Goal: Use online tool/utility: Utilize a website feature to perform a specific function

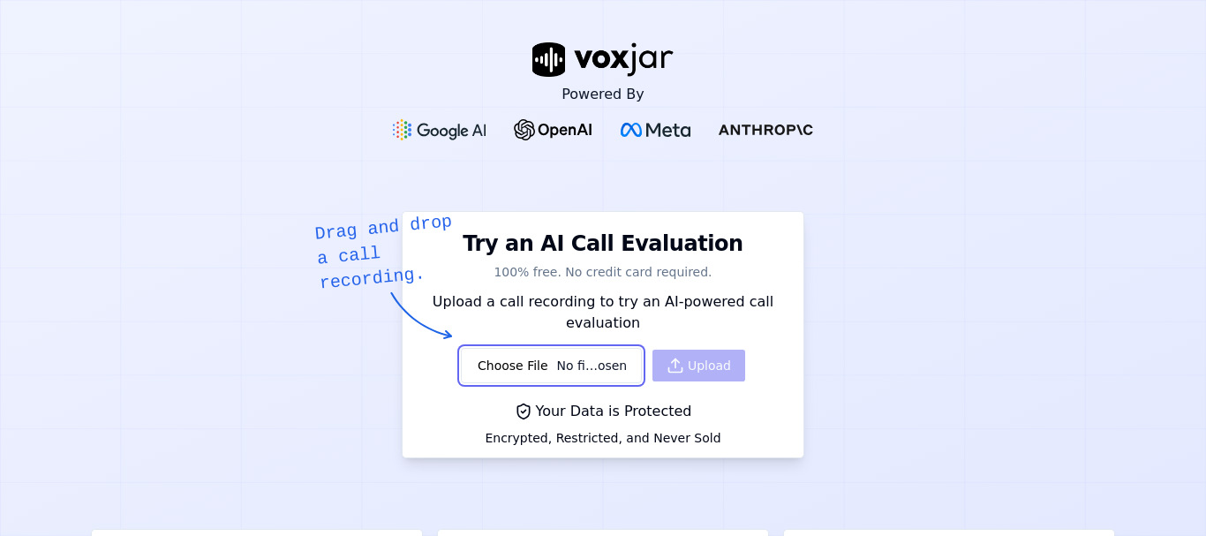
click at [521, 361] on input "file" at bounding box center [551, 365] width 181 height 35
type input "C:\fakepath\IB-6959-250909204901873107-8618398921-merchantsupport.wav"
click at [707, 367] on button "Upload" at bounding box center [699, 366] width 93 height 32
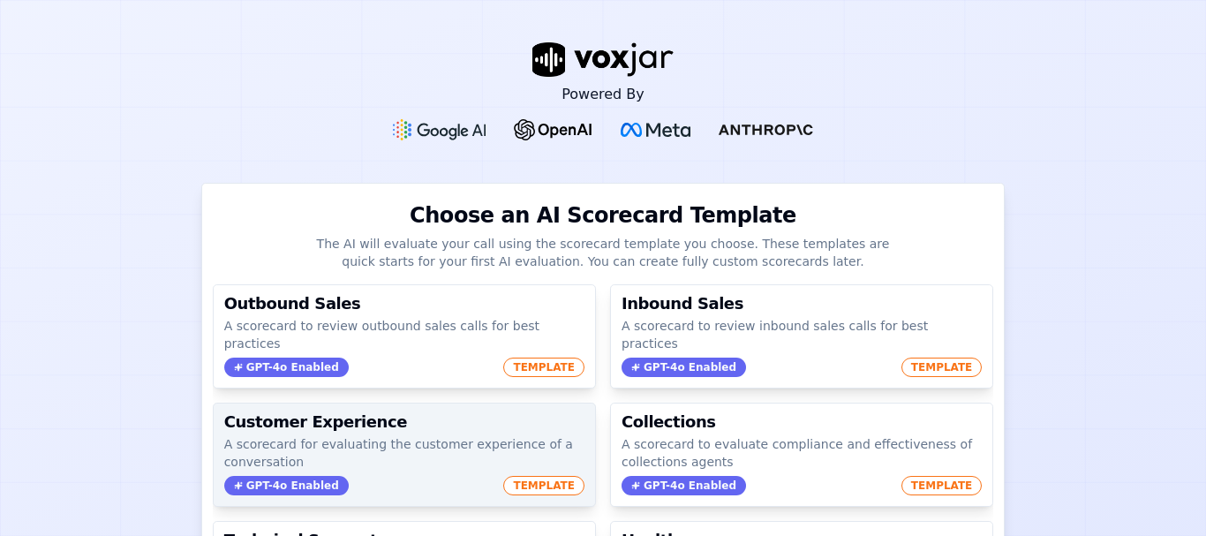
click at [513, 476] on span "TEMPLATE" at bounding box center [543, 485] width 81 height 19
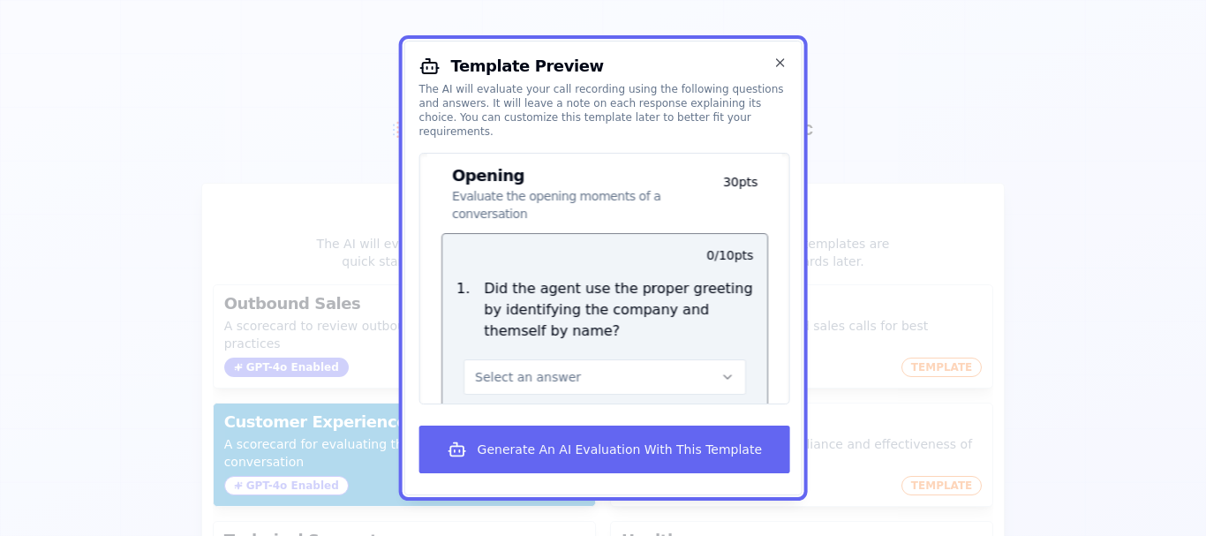
scroll to position [177, 0]
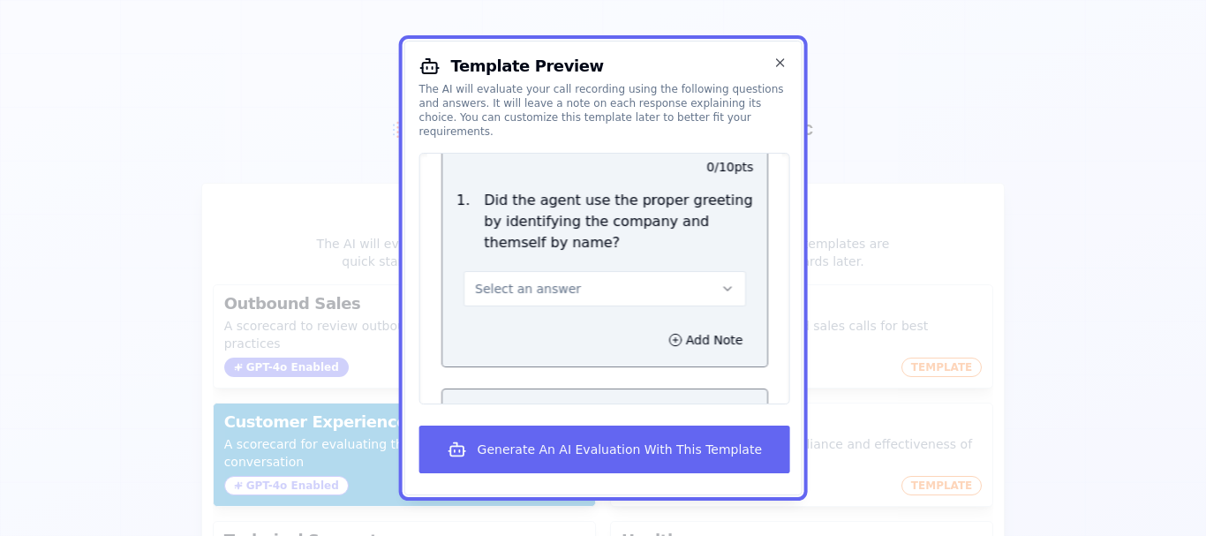
click at [619, 278] on button "Select an answer" at bounding box center [605, 288] width 283 height 35
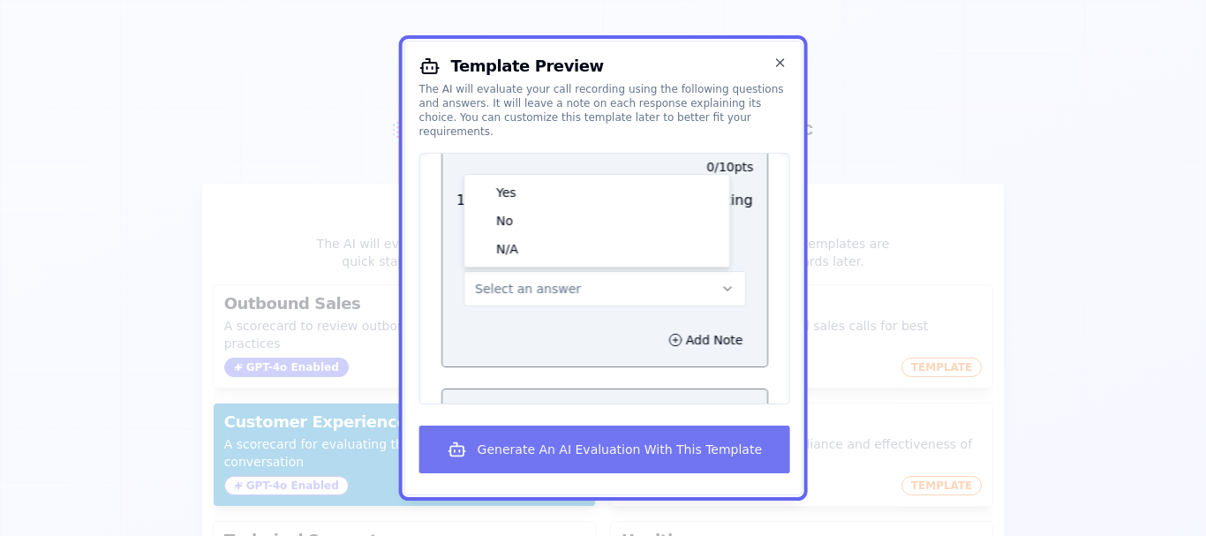
click at [643, 452] on button "Generate An AI Evaluation With This Template" at bounding box center [605, 450] width 371 height 48
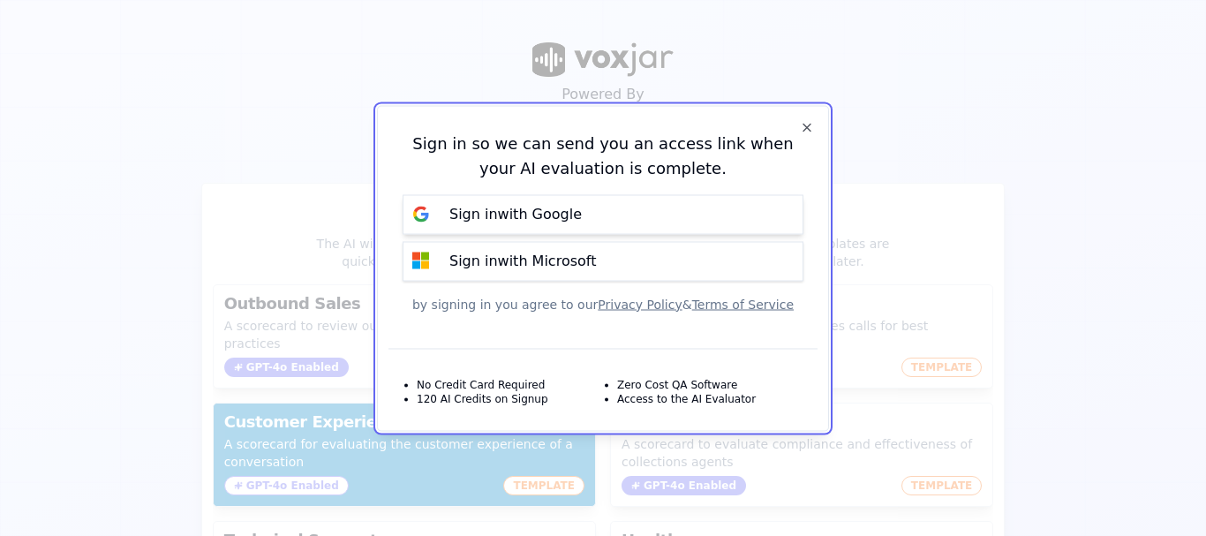
click at [635, 202] on button "Sign in with Google" at bounding box center [603, 214] width 401 height 40
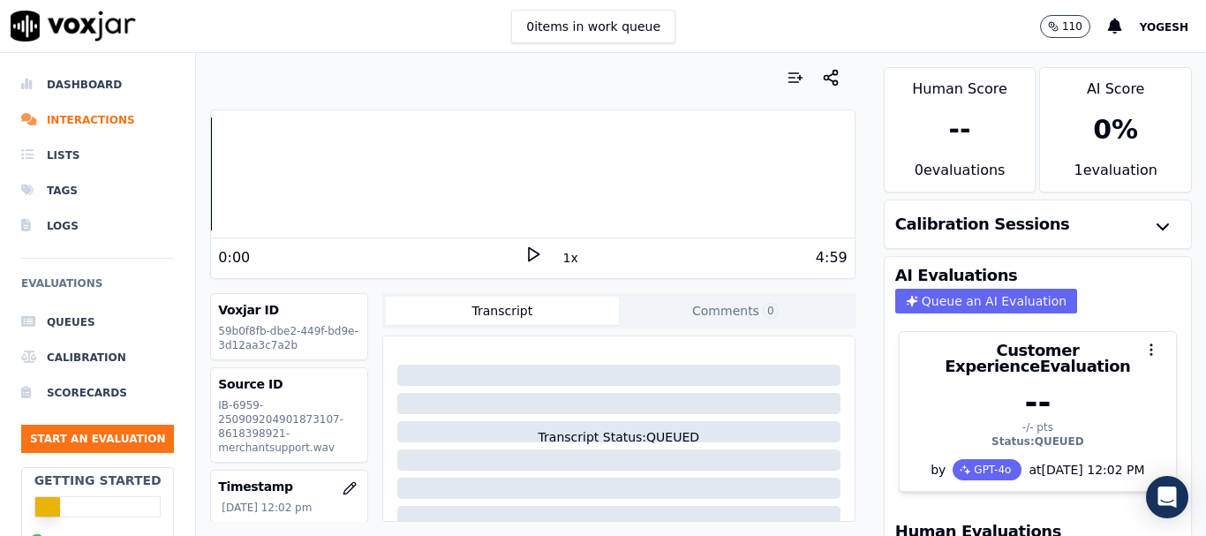
click at [528, 250] on icon at bounding box center [534, 255] width 18 height 18
click at [870, 308] on div "Human Score -- 0 evaluation s AI Score 0 % 1 evaluation Calibration Sessions AI…" at bounding box center [1038, 294] width 336 height 483
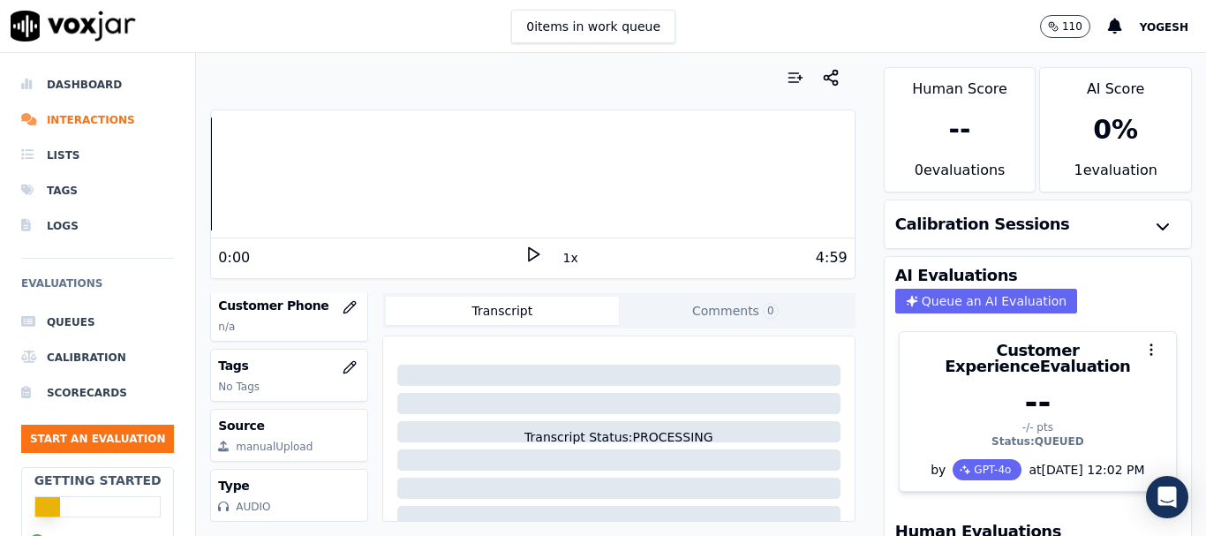
scroll to position [401, 0]
click at [64, 439] on button "Start an Evaluation" at bounding box center [97, 439] width 153 height 28
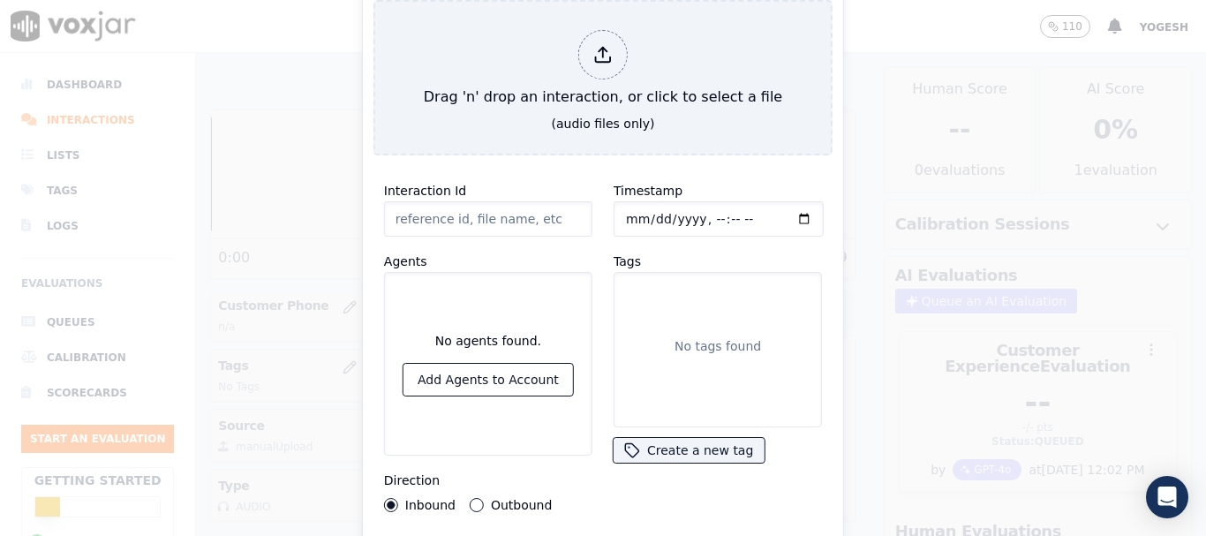
click at [781, 470] on div "Timestamp Tags No tags found Create a new tag" at bounding box center [718, 346] width 230 height 353
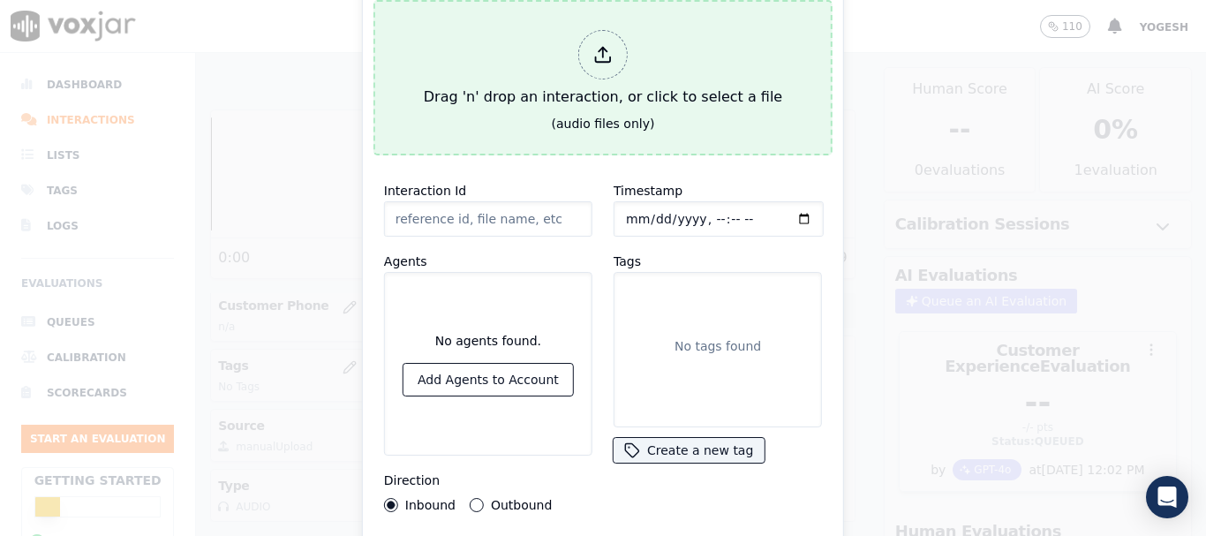
click at [614, 52] on div at bounding box center [602, 54] width 49 height 49
type input "IB-6959-250909204901873107-8618398921-merchantsupport.wav"
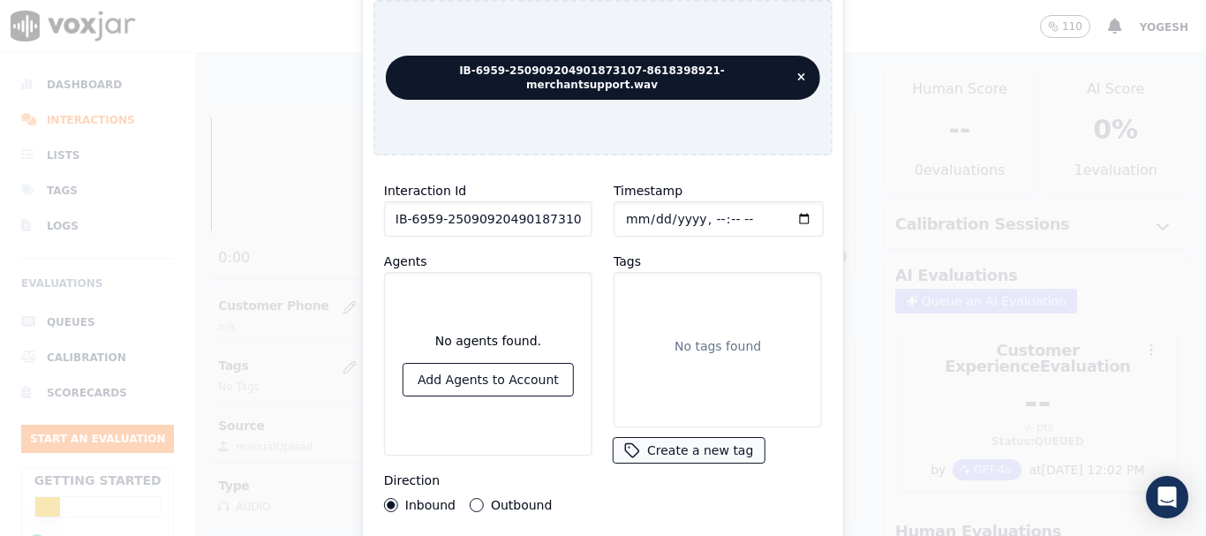
click at [712, 446] on button "Create a new tag" at bounding box center [689, 450] width 150 height 25
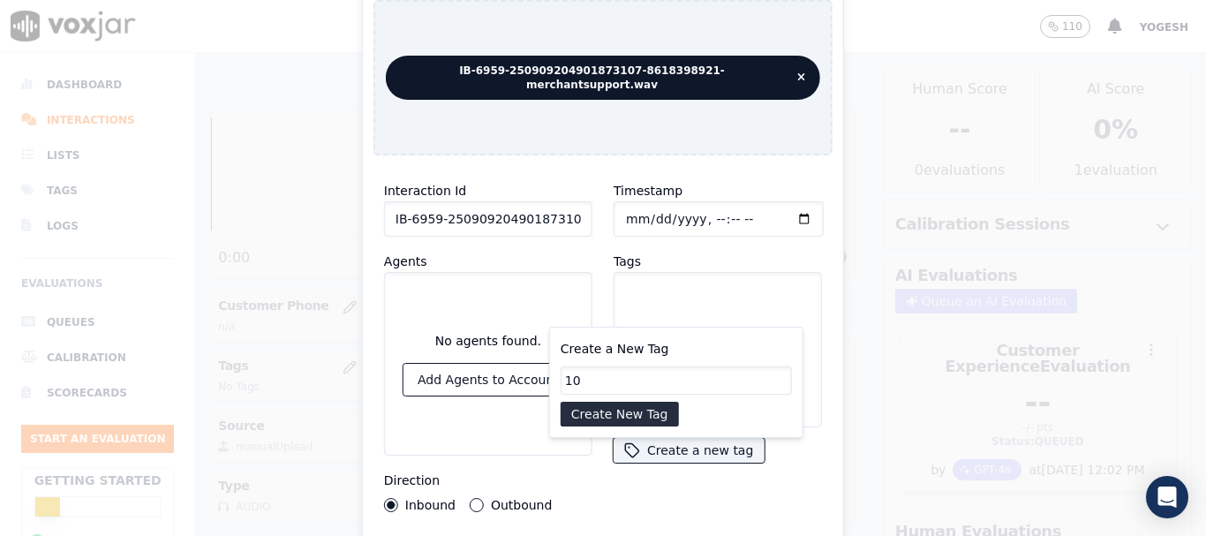
click at [771, 447] on div "Tags No tags found Create a new tag Create a New Tag 10 Create New Tag" at bounding box center [718, 358] width 208 height 214
type input "10"
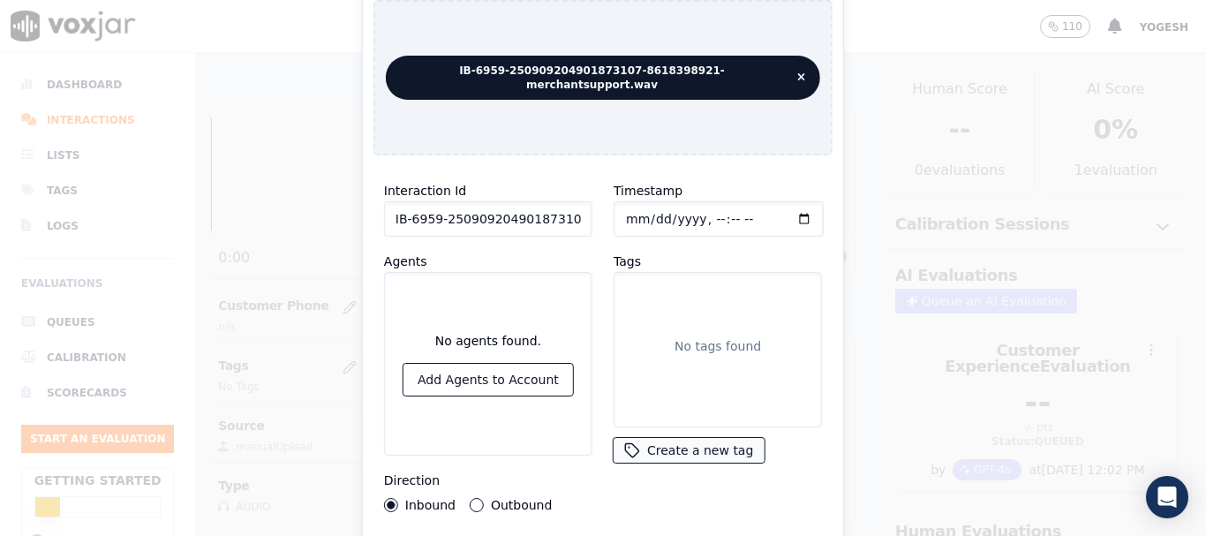
click at [702, 439] on button "Create a new tag" at bounding box center [689, 450] width 150 height 25
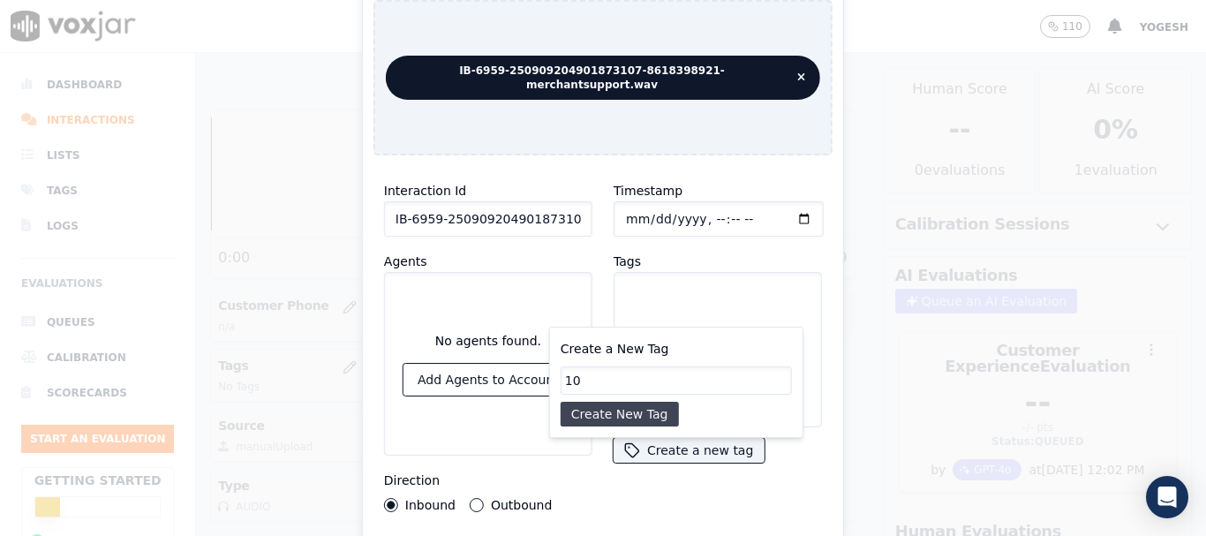
click at [602, 402] on button "Create New Tag" at bounding box center [620, 414] width 118 height 25
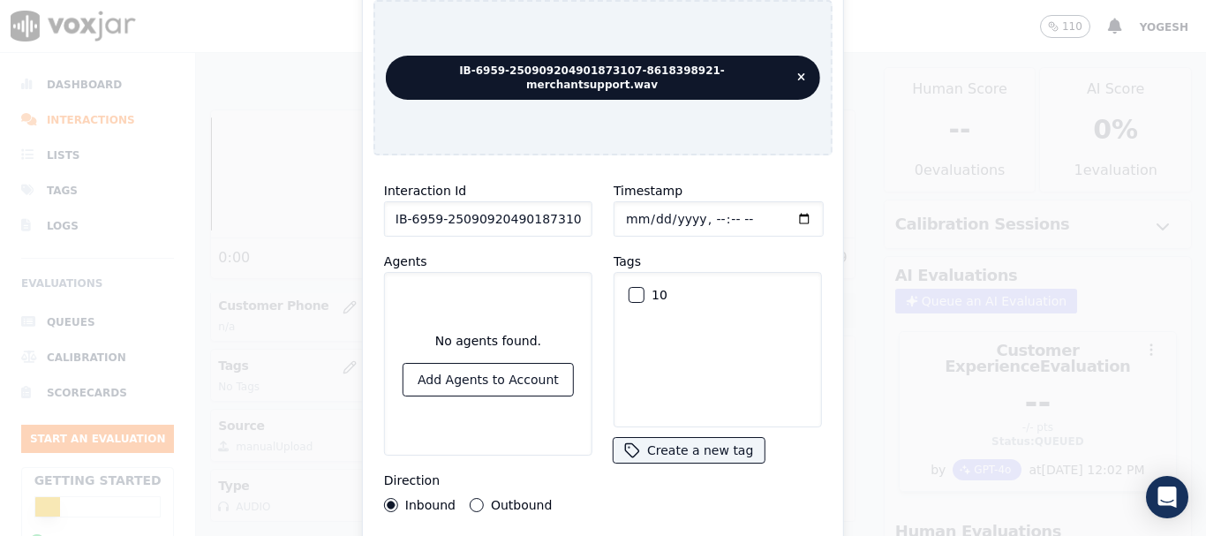
click at [774, 479] on div "Timestamp Tags 10 Create a new tag" at bounding box center [718, 346] width 230 height 353
click at [640, 284] on div "10" at bounding box center [718, 295] width 193 height 30
click at [632, 289] on div "button" at bounding box center [636, 295] width 12 height 12
click at [1152, 494] on div "Open Intercom Messenger" at bounding box center [1168, 497] width 47 height 47
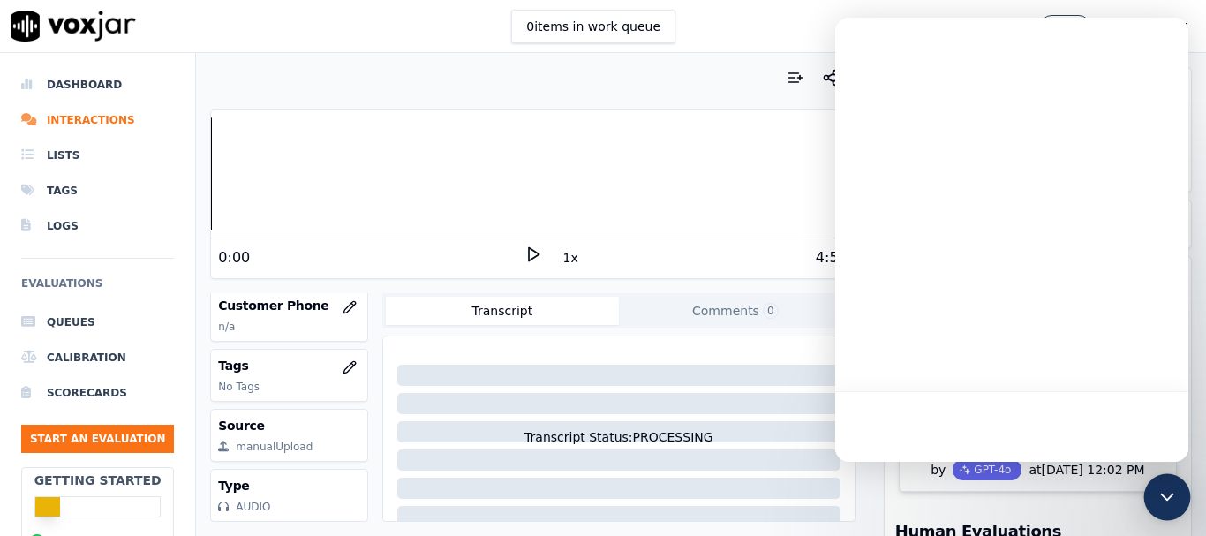
scroll to position [0, 0]
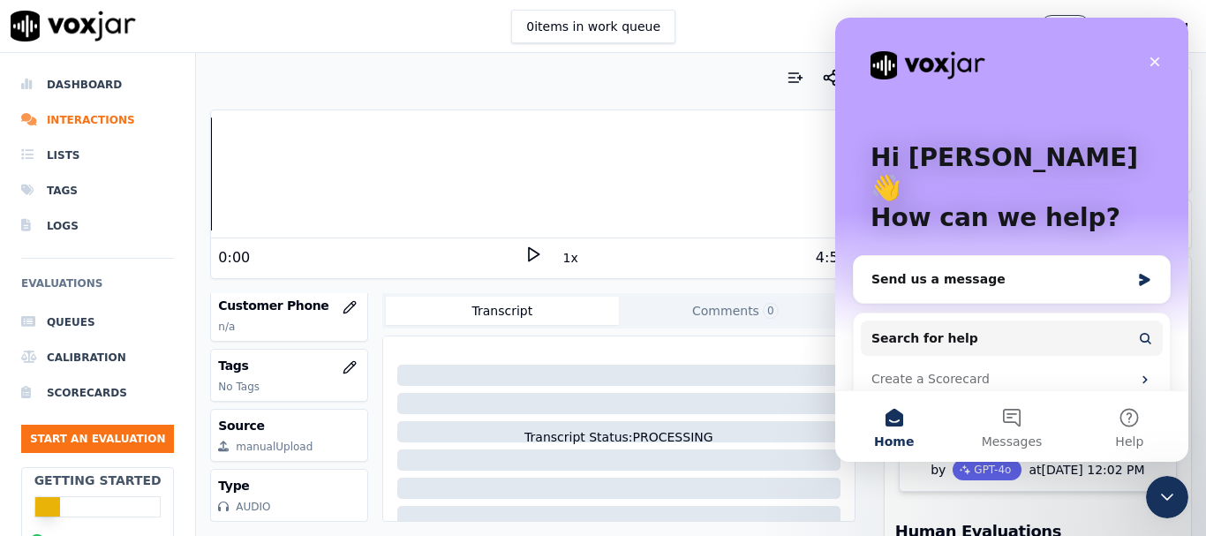
click at [691, 345] on div "Transcript Status: PROCESSING" at bounding box center [618, 395] width 457 height 102
click at [1159, 56] on icon "Close" at bounding box center [1155, 62] width 14 height 14
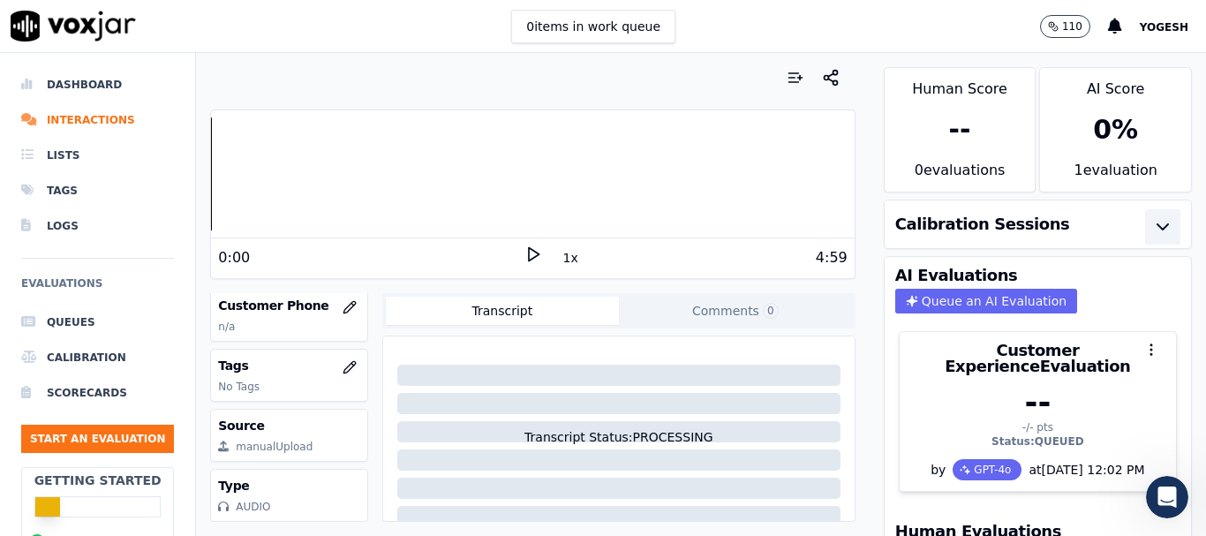
click at [1153, 223] on icon "button" at bounding box center [1163, 226] width 21 height 21
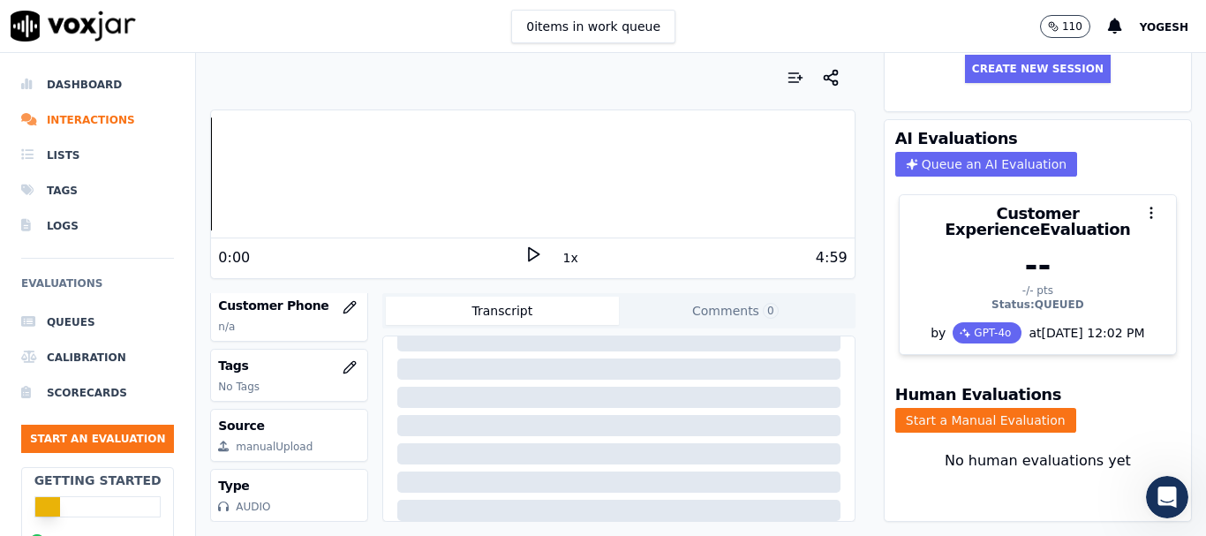
scroll to position [385, 0]
click at [344, 469] on div "Type AUDIO" at bounding box center [289, 495] width 158 height 53
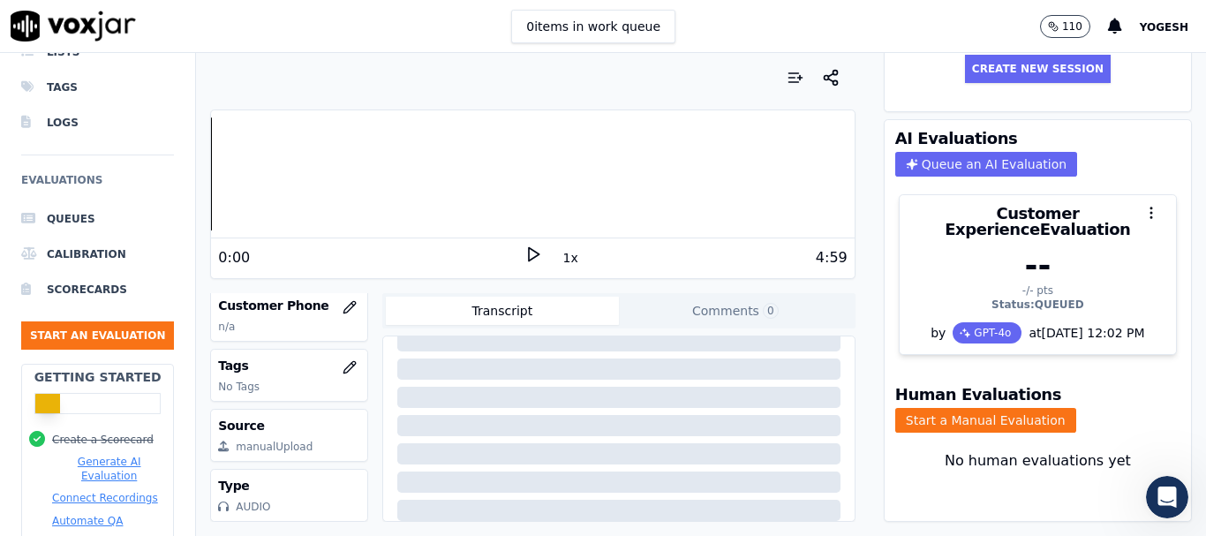
scroll to position [0, 0]
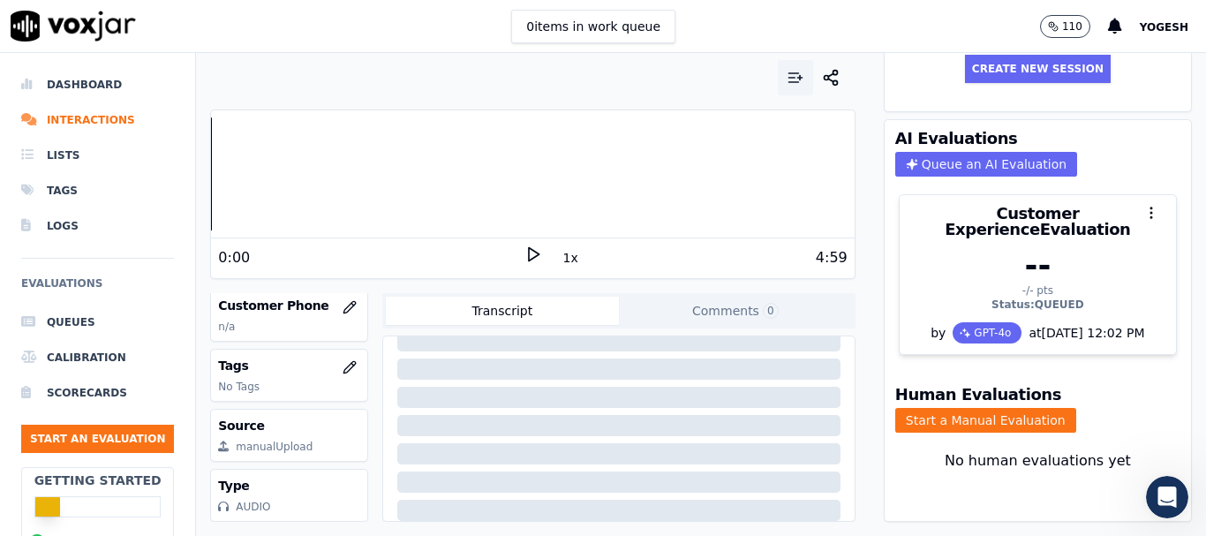
click at [787, 79] on icon "button" at bounding box center [796, 78] width 18 height 18
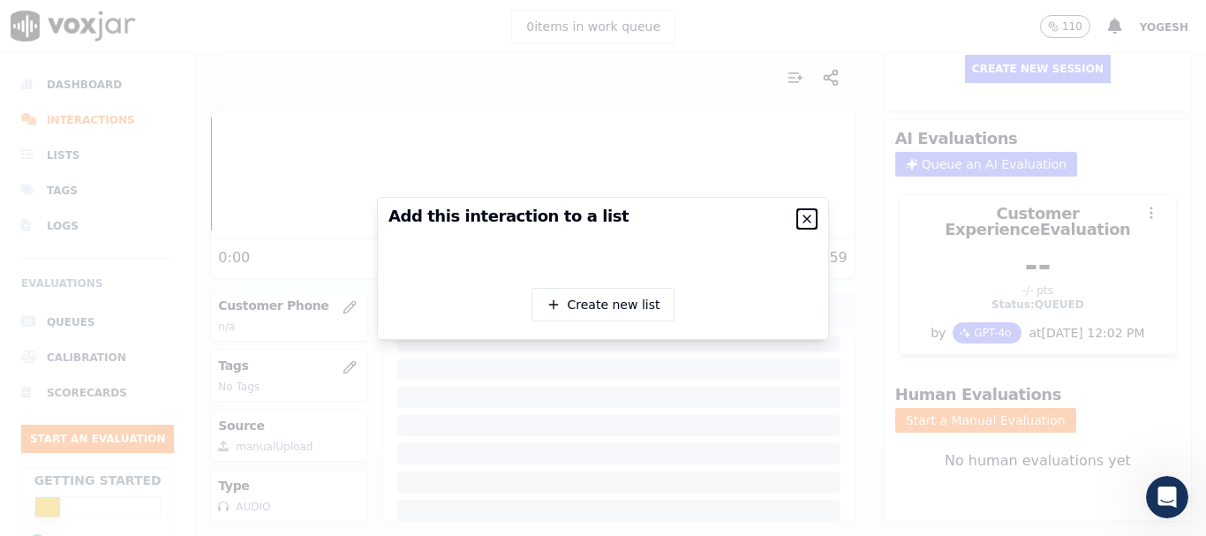
click at [812, 214] on icon "button" at bounding box center [807, 219] width 14 height 14
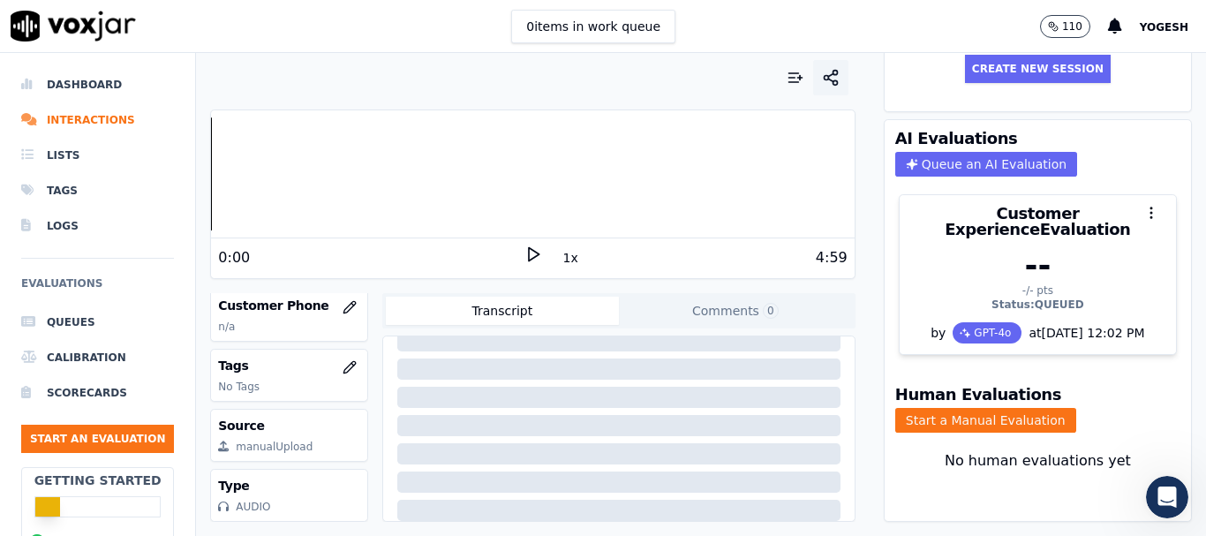
click at [822, 80] on icon "button" at bounding box center [831, 78] width 18 height 18
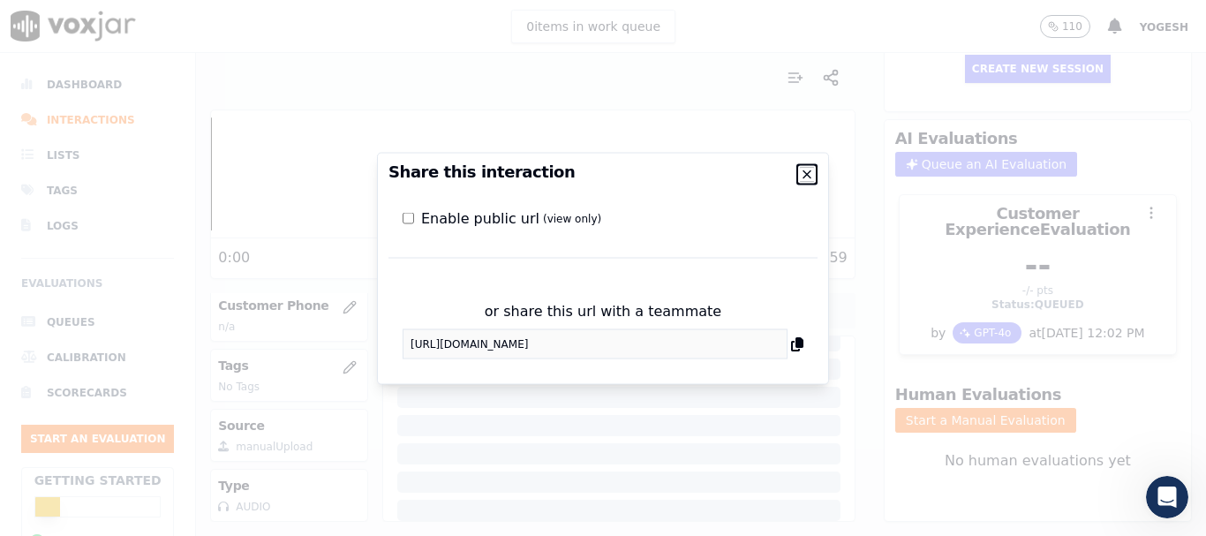
click at [809, 173] on icon "button" at bounding box center [807, 174] width 14 height 14
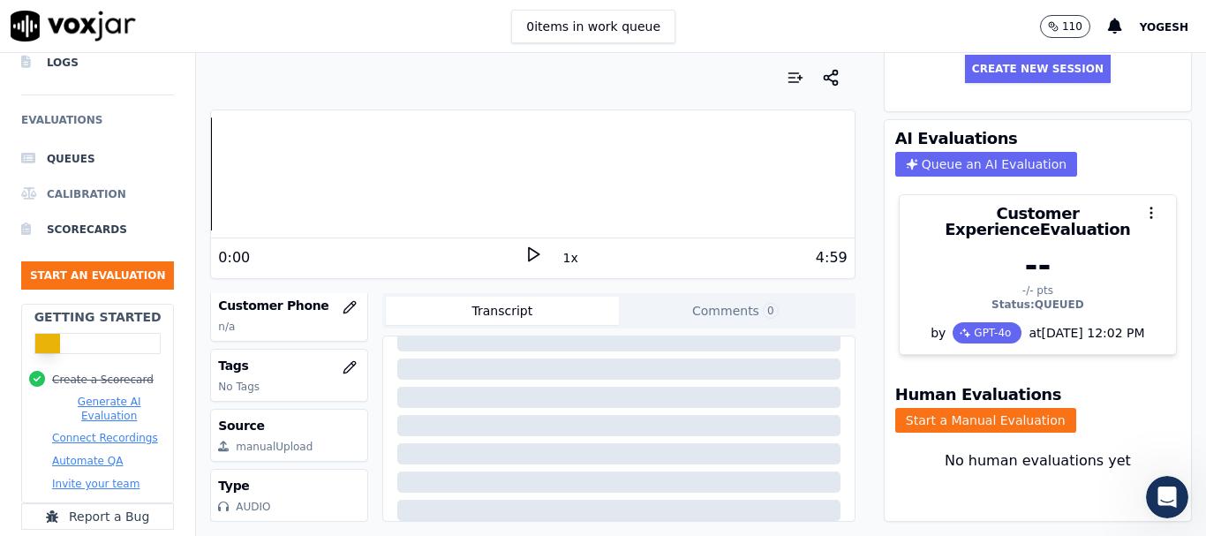
scroll to position [177, 0]
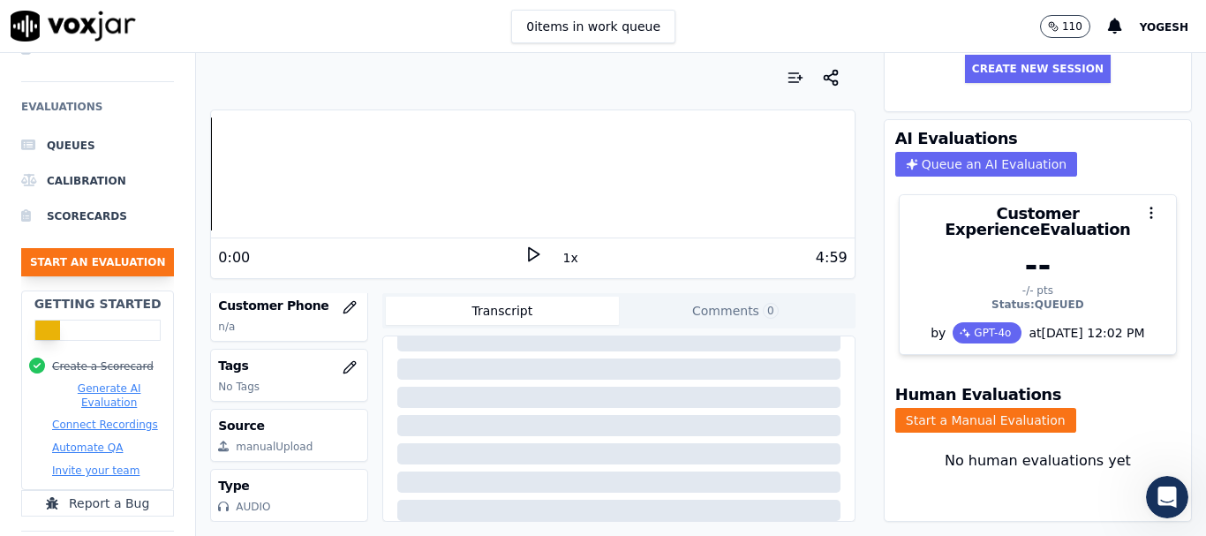
click at [89, 260] on button "Start an Evaluation" at bounding box center [97, 262] width 153 height 28
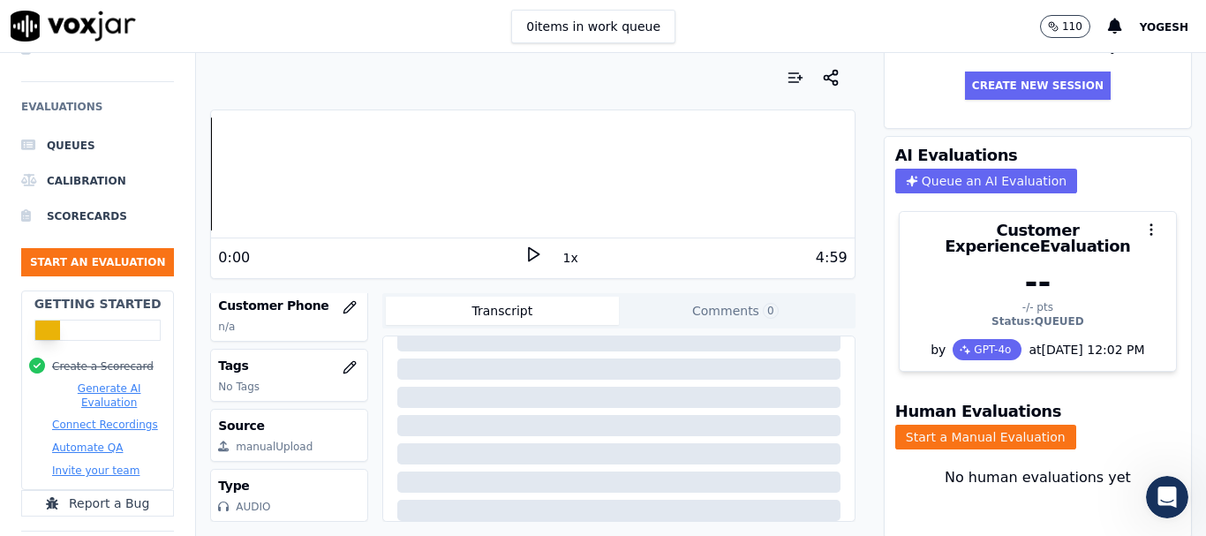
scroll to position [246, 0]
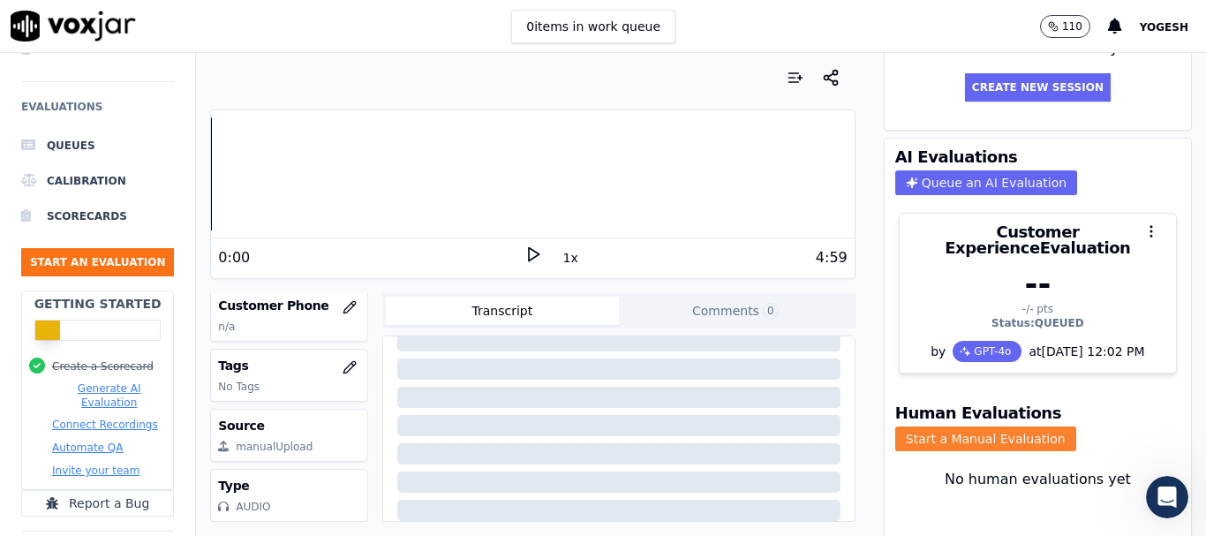
click at [972, 427] on button "Start a Manual Evaluation" at bounding box center [986, 439] width 181 height 25
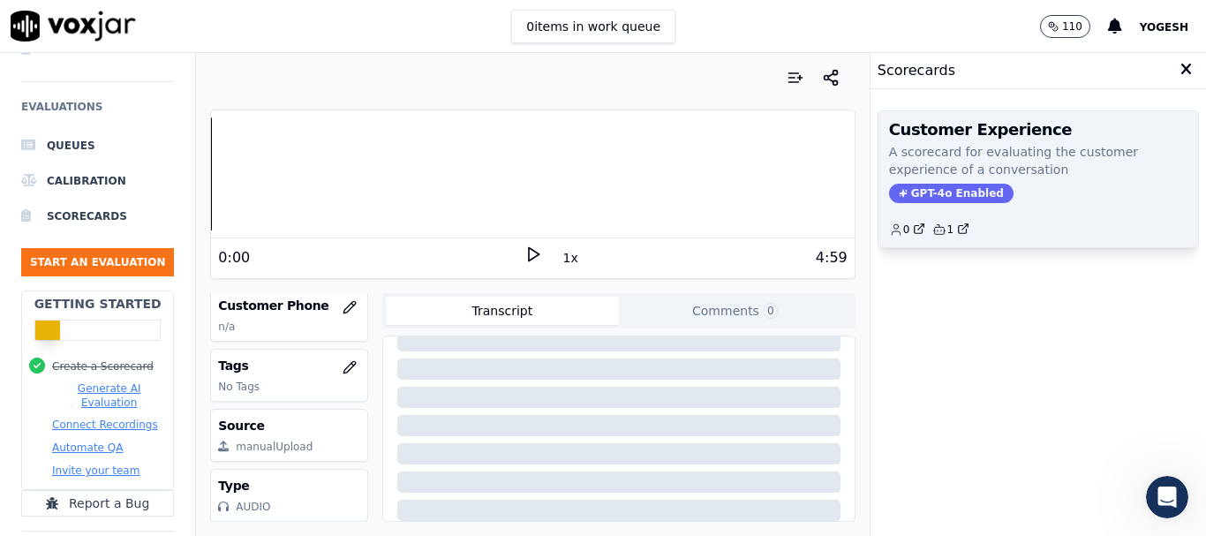
click at [950, 148] on p "A scorecard for evaluating the customer experience of a conversation" at bounding box center [1038, 160] width 299 height 35
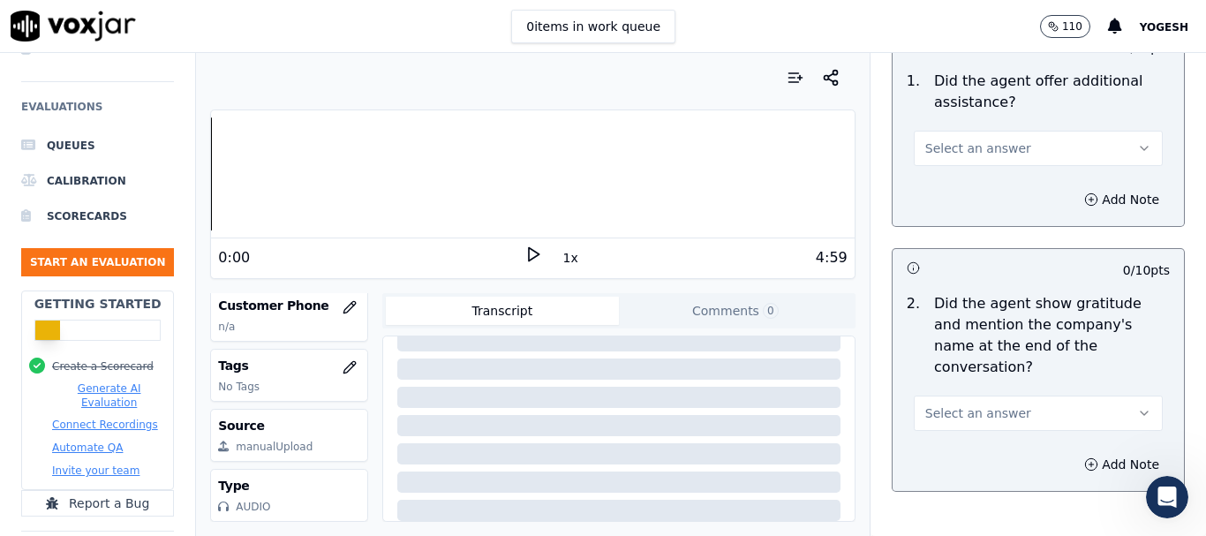
scroll to position [2411, 0]
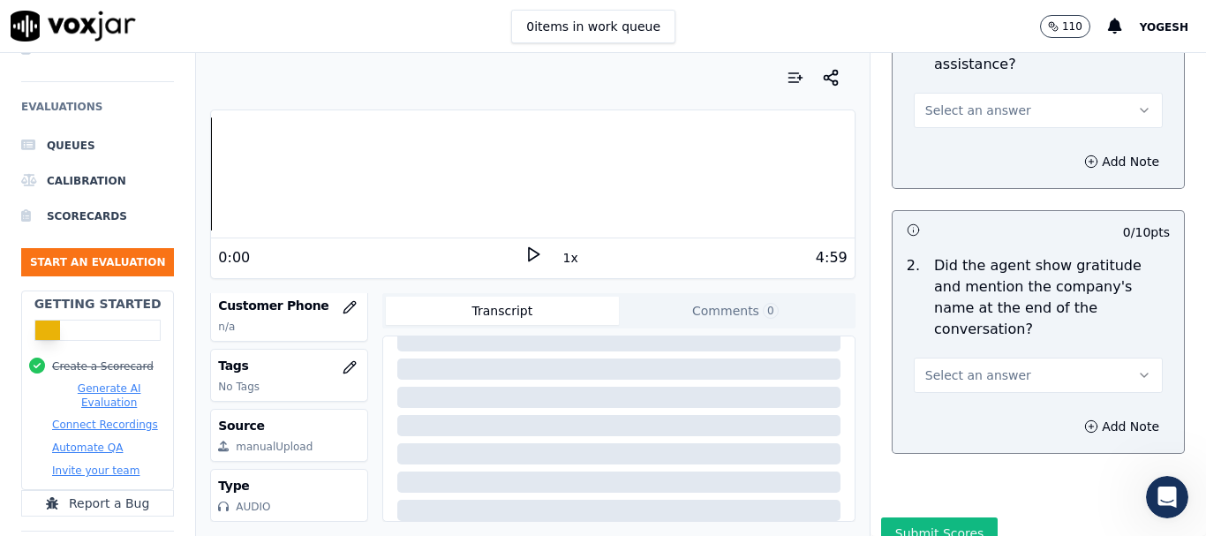
click at [1059, 26] on icon "button" at bounding box center [1053, 26] width 11 height 11
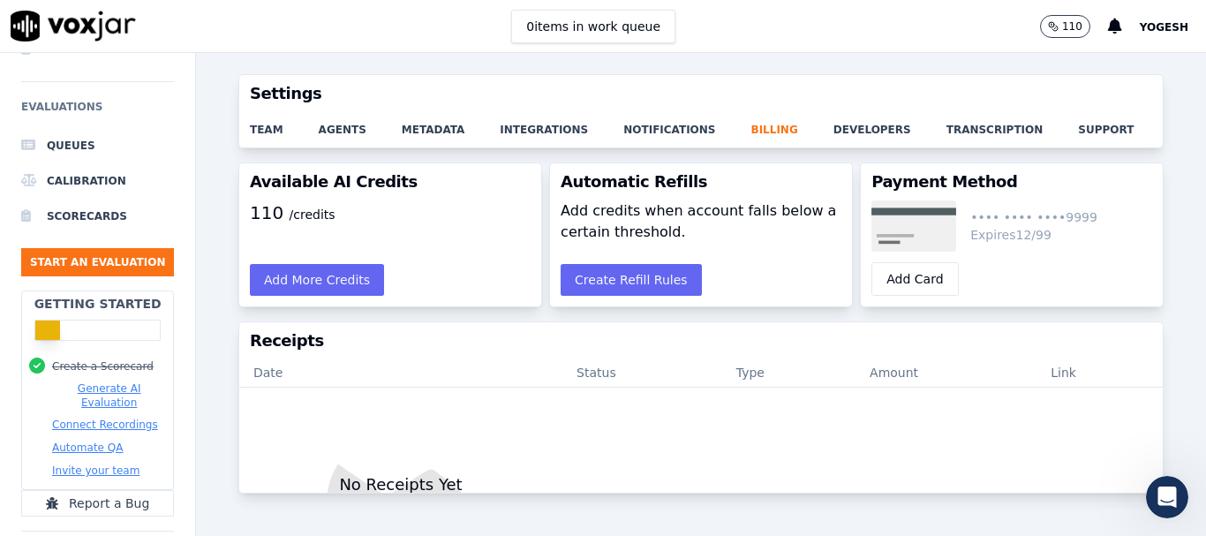
click at [1152, 23] on span "YOGESH" at bounding box center [1164, 27] width 49 height 12
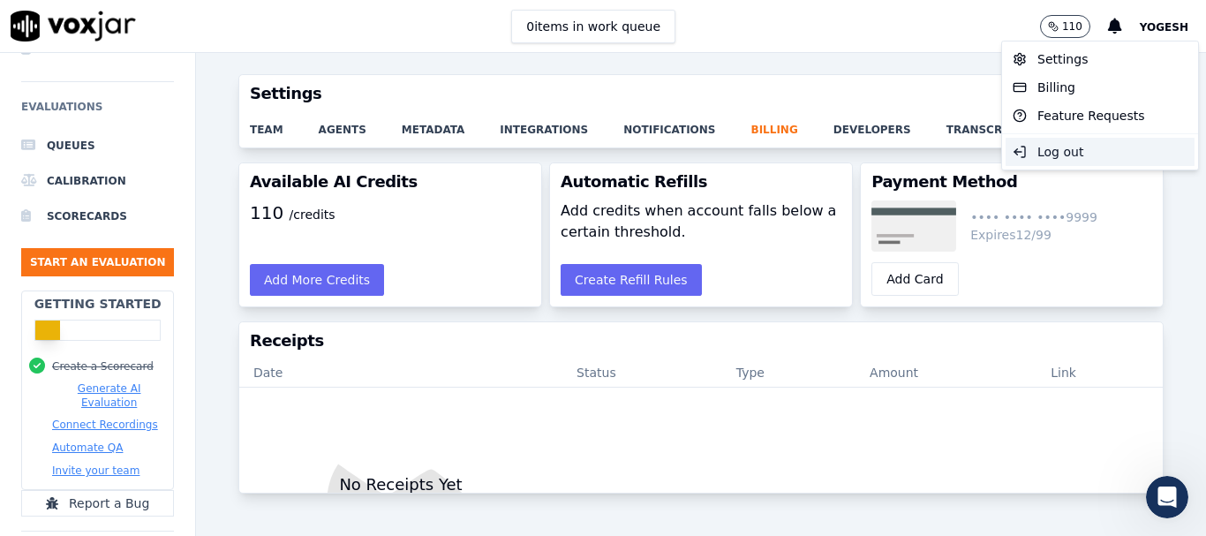
click at [1099, 148] on div "Log out" at bounding box center [1100, 152] width 189 height 28
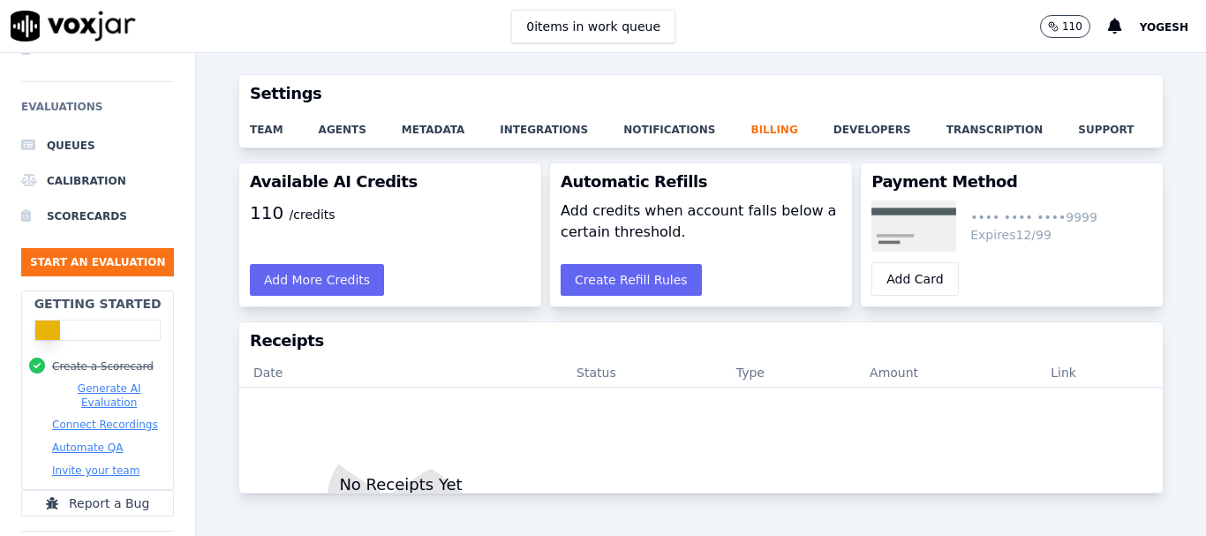
click at [1166, 23] on span "YOGESH" at bounding box center [1164, 27] width 49 height 12
